Goal: Task Accomplishment & Management: Manage account settings

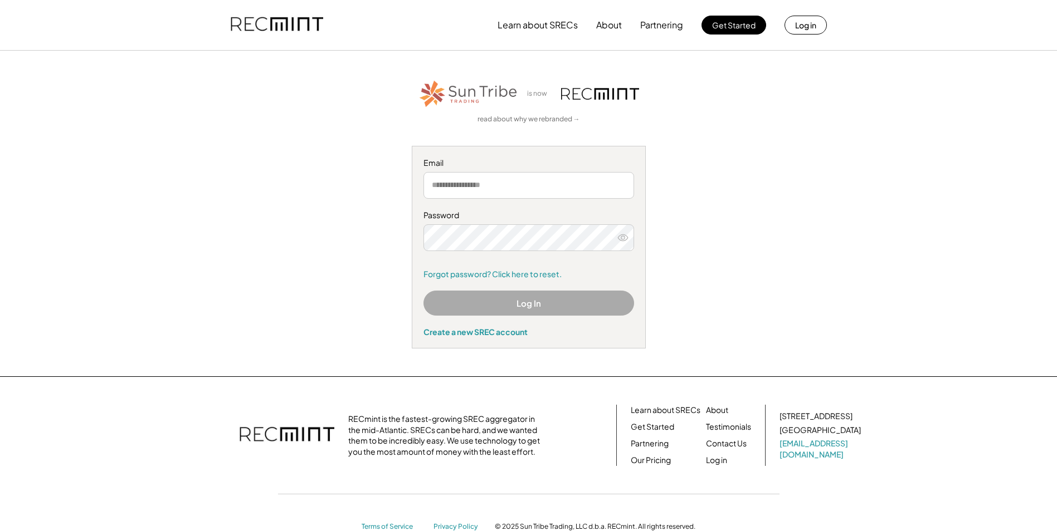
click at [572, 185] on input "email" at bounding box center [528, 185] width 211 height 27
type input "**********"
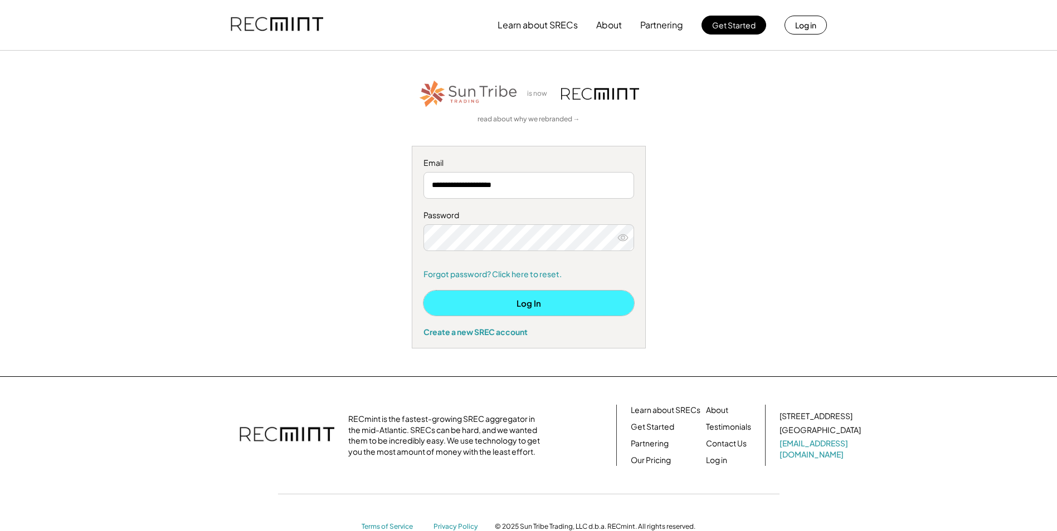
click at [502, 302] on button "Log In" at bounding box center [528, 303] width 211 height 25
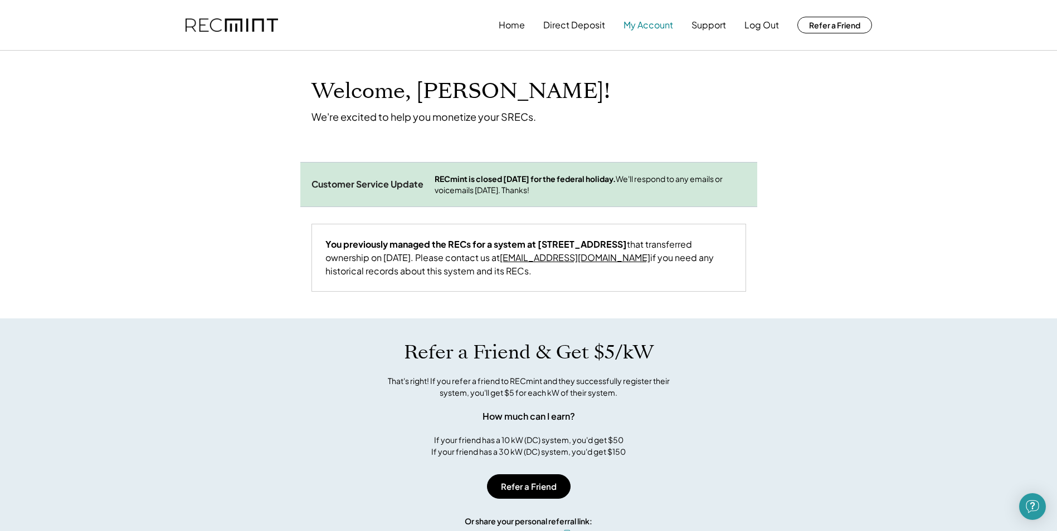
click at [637, 26] on button "My Account" at bounding box center [648, 25] width 50 height 22
